Goal: Transaction & Acquisition: Purchase product/service

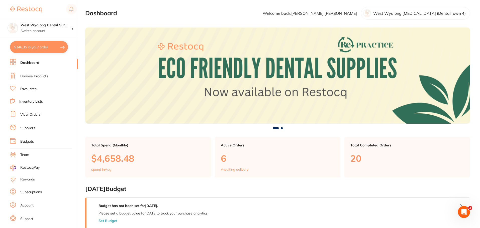
click at [48, 47] on button "$346.35 in your order" at bounding box center [39, 47] width 58 height 12
checkbox input "true"
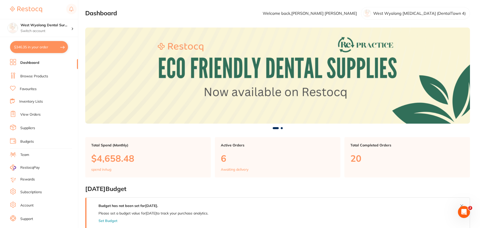
checkbox input "true"
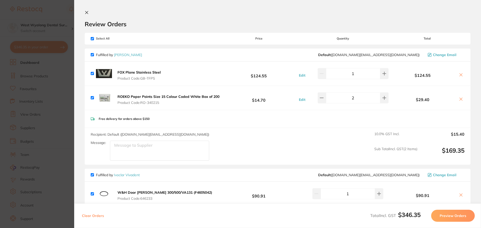
click at [86, 12] on icon at bounding box center [86, 12] width 3 height 3
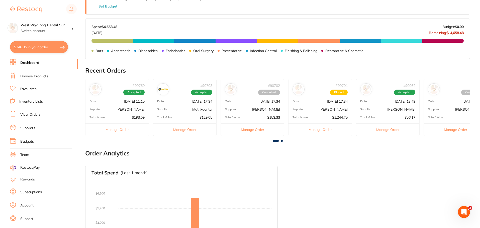
scroll to position [170, 0]
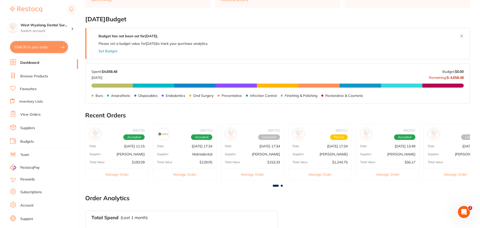
click at [183, 155] on div "Supplier Matrixdental" at bounding box center [184, 154] width 63 height 4
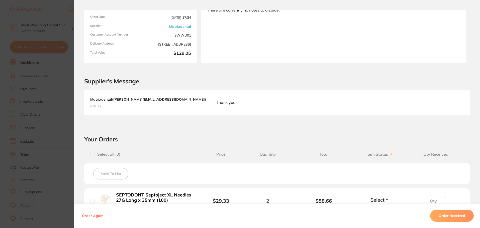
scroll to position [0, 0]
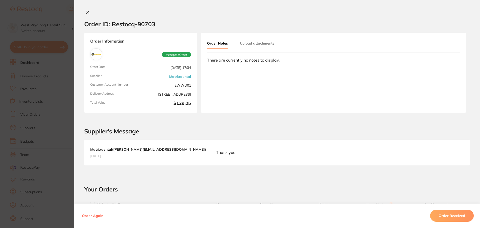
click at [86, 12] on icon at bounding box center [88, 12] width 4 height 4
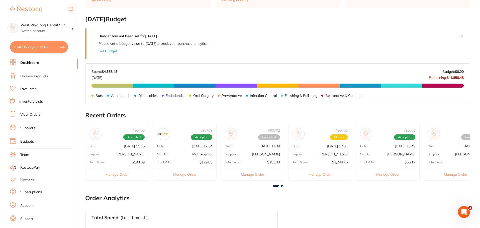
click at [39, 49] on button "$346.35 in your order" at bounding box center [39, 47] width 58 height 12
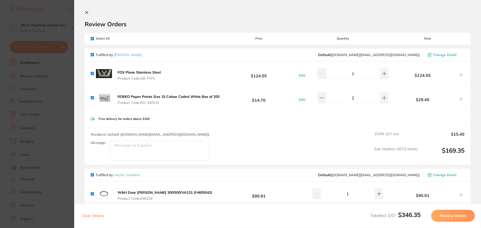
click at [441, 217] on button "Preview Orders" at bounding box center [453, 216] width 44 height 12
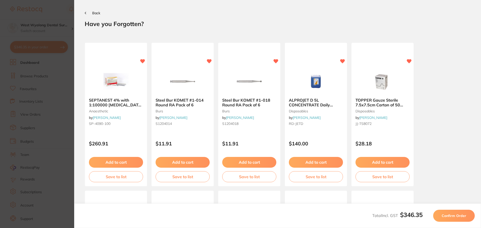
click at [450, 219] on button "Confirm Order" at bounding box center [454, 216] width 42 height 12
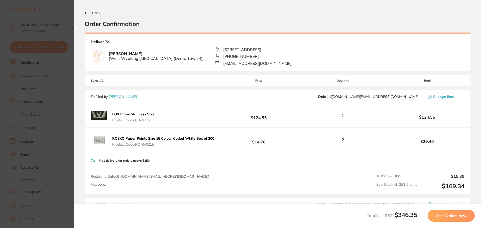
click at [440, 217] on span "Send Orders Now" at bounding box center [451, 216] width 30 height 5
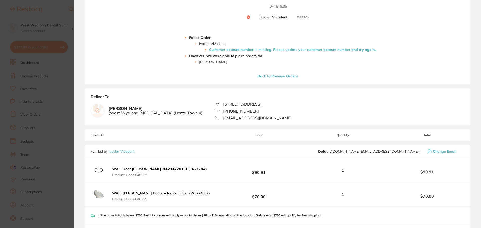
scroll to position [66, 0]
click at [230, 50] on li "Customer account number is missing. Please update your customer account number …" at bounding box center [292, 50] width 167 height 4
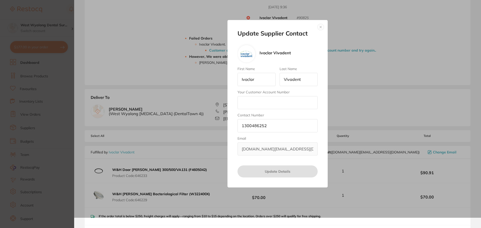
click at [321, 26] on button "button" at bounding box center [321, 27] width 6 height 6
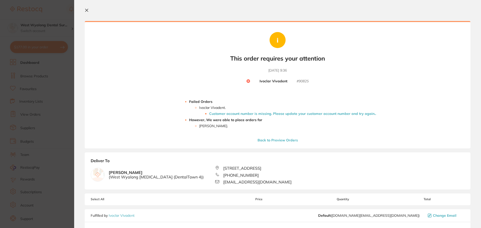
scroll to position [0, 0]
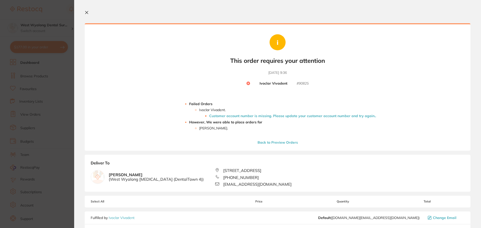
click at [88, 13] on icon at bounding box center [87, 13] width 4 height 4
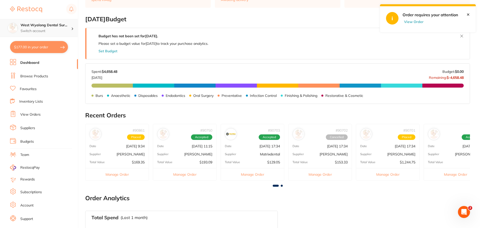
click at [52, 26] on h4 "West Wyalong Dental Sur..." at bounding box center [46, 25] width 51 height 5
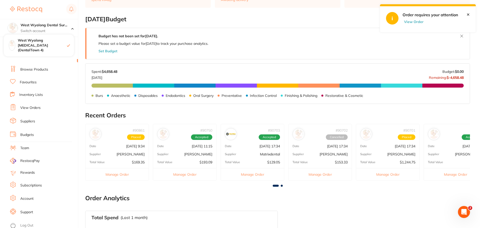
scroll to position [9, 0]
click at [26, 197] on link "Account" at bounding box center [26, 197] width 13 height 5
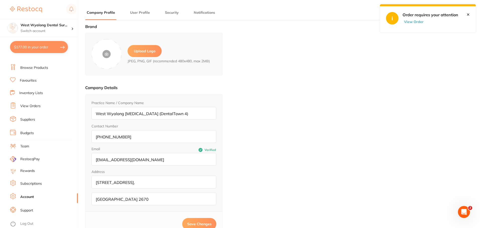
type input "[PERSON_NAME]"
type input "[EMAIL_ADDRESS][DOMAIN_NAME]"
click at [170, 12] on button "Security" at bounding box center [171, 12] width 17 height 5
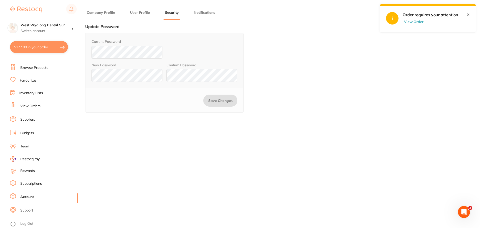
click at [141, 12] on button "User Profile" at bounding box center [139, 12] width 23 height 5
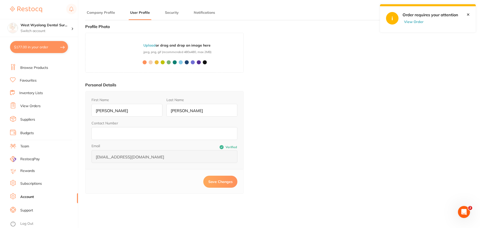
click at [203, 12] on button "Notifications" at bounding box center [204, 12] width 24 height 5
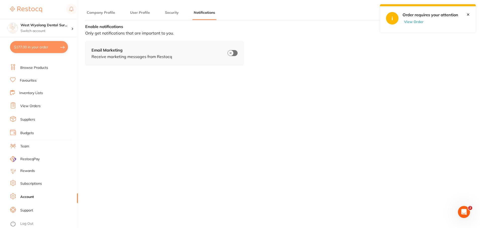
click at [92, 13] on button "Company Profile" at bounding box center [100, 12] width 31 height 5
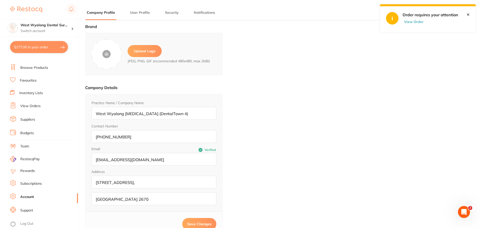
drag, startPoint x: 173, startPoint y: 10, endPoint x: 173, endPoint y: 21, distance: 11.0
click at [173, 10] on button "Security" at bounding box center [171, 12] width 17 height 5
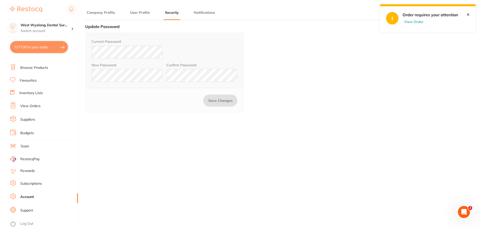
click at [202, 14] on button "Notifications" at bounding box center [204, 12] width 24 height 5
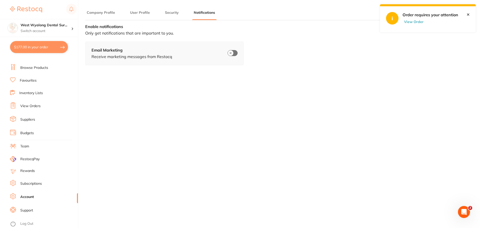
click at [138, 13] on button "User Profile" at bounding box center [139, 12] width 23 height 5
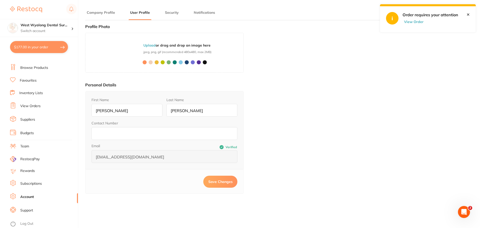
click at [468, 16] on link "✕" at bounding box center [467, 14] width 3 height 5
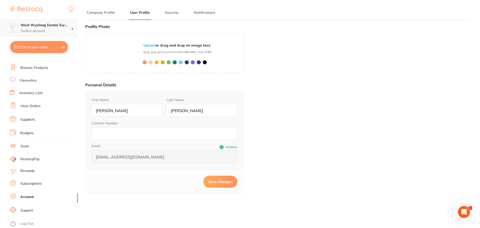
click at [34, 29] on p "Switch account" at bounding box center [46, 31] width 51 height 5
click at [34, 28] on div "West Wyalong Dental Sur... Switch account" at bounding box center [46, 28] width 51 height 11
click at [71, 29] on div at bounding box center [74, 28] width 7 height 5
click at [71, 29] on icon at bounding box center [72, 28] width 2 height 1
click at [50, 111] on ul "Dashboard Browse Products Favourites Inventory Lists View Orders Suppliers Budg…" at bounding box center [44, 137] width 68 height 173
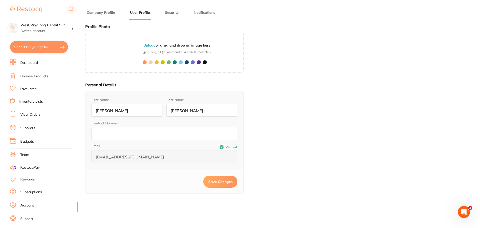
click at [93, 11] on button "Company Profile" at bounding box center [100, 12] width 31 height 5
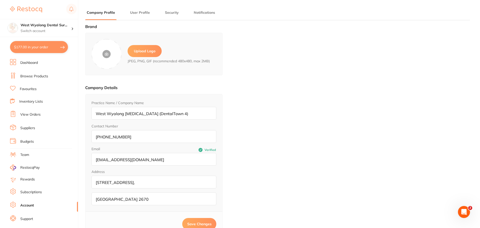
click at [36, 64] on link "Dashboard" at bounding box center [29, 62] width 18 height 5
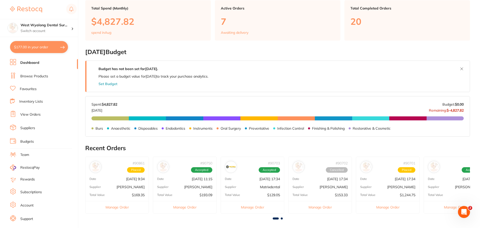
scroll to position [150, 0]
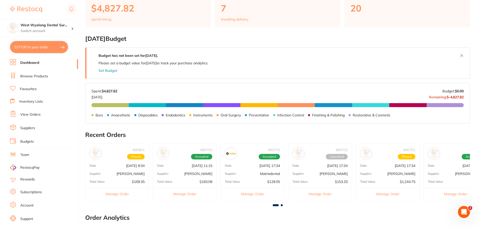
click at [115, 157] on div "# 90861 Placed" at bounding box center [116, 152] width 63 height 16
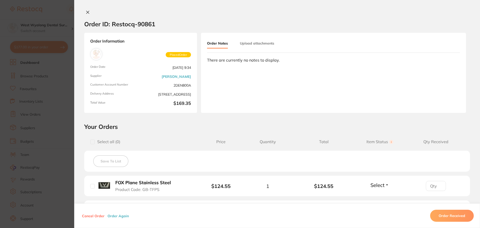
scroll to position [0, 0]
click at [86, 12] on icon at bounding box center [87, 12] width 3 height 3
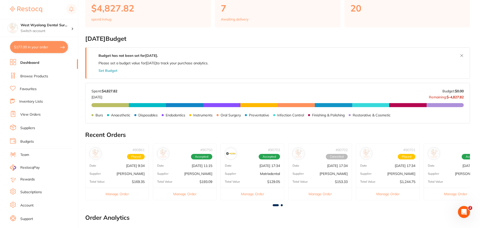
click at [184, 177] on div "# 90750 Accepted Date [DATE] 11:15 Supplier [PERSON_NAME] Total Value $193.09 M…" at bounding box center [185, 172] width 64 height 57
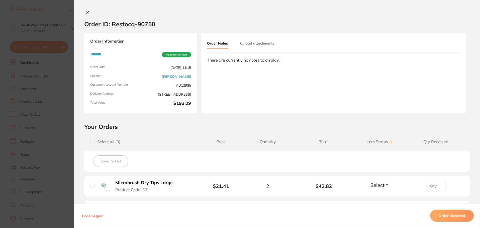
click at [87, 11] on icon at bounding box center [88, 12] width 4 height 4
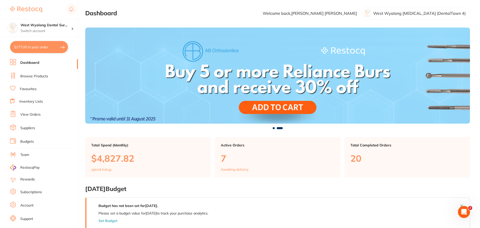
click at [32, 48] on button "$177.00 in your order" at bounding box center [39, 47] width 58 height 12
checkbox input "true"
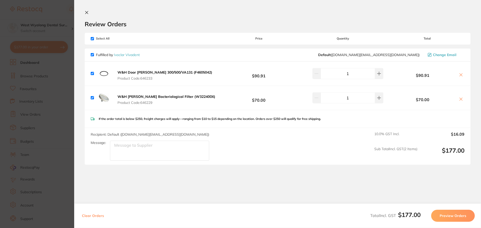
click at [442, 211] on button "Preview Orders" at bounding box center [453, 216] width 44 height 12
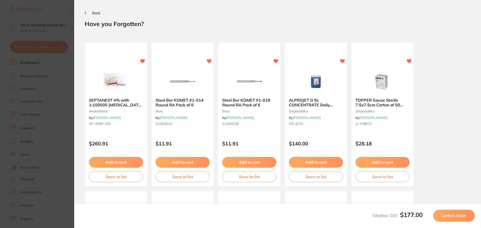
click at [87, 13] on button "Back" at bounding box center [93, 13] width 16 height 4
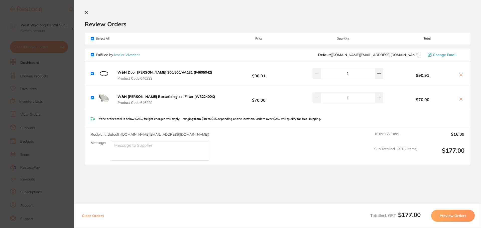
click at [86, 13] on icon at bounding box center [86, 12] width 3 height 3
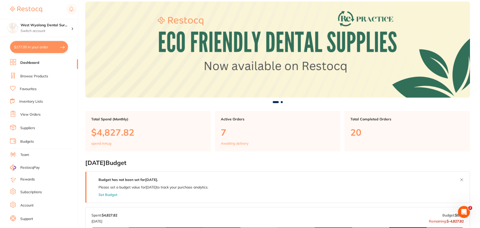
scroll to position [20, 0]
